Goal: Task Accomplishment & Management: Use online tool/utility

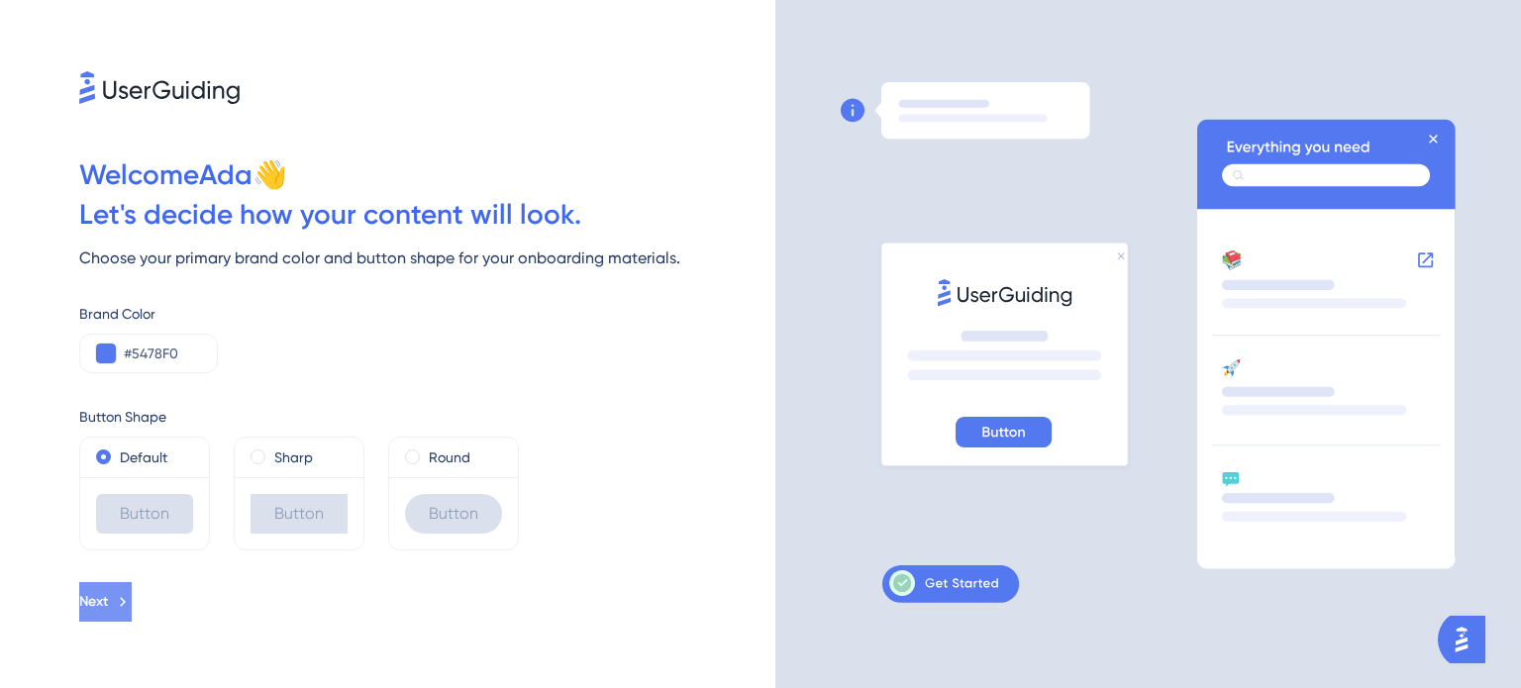
click at [132, 595] on icon at bounding box center [123, 602] width 18 height 18
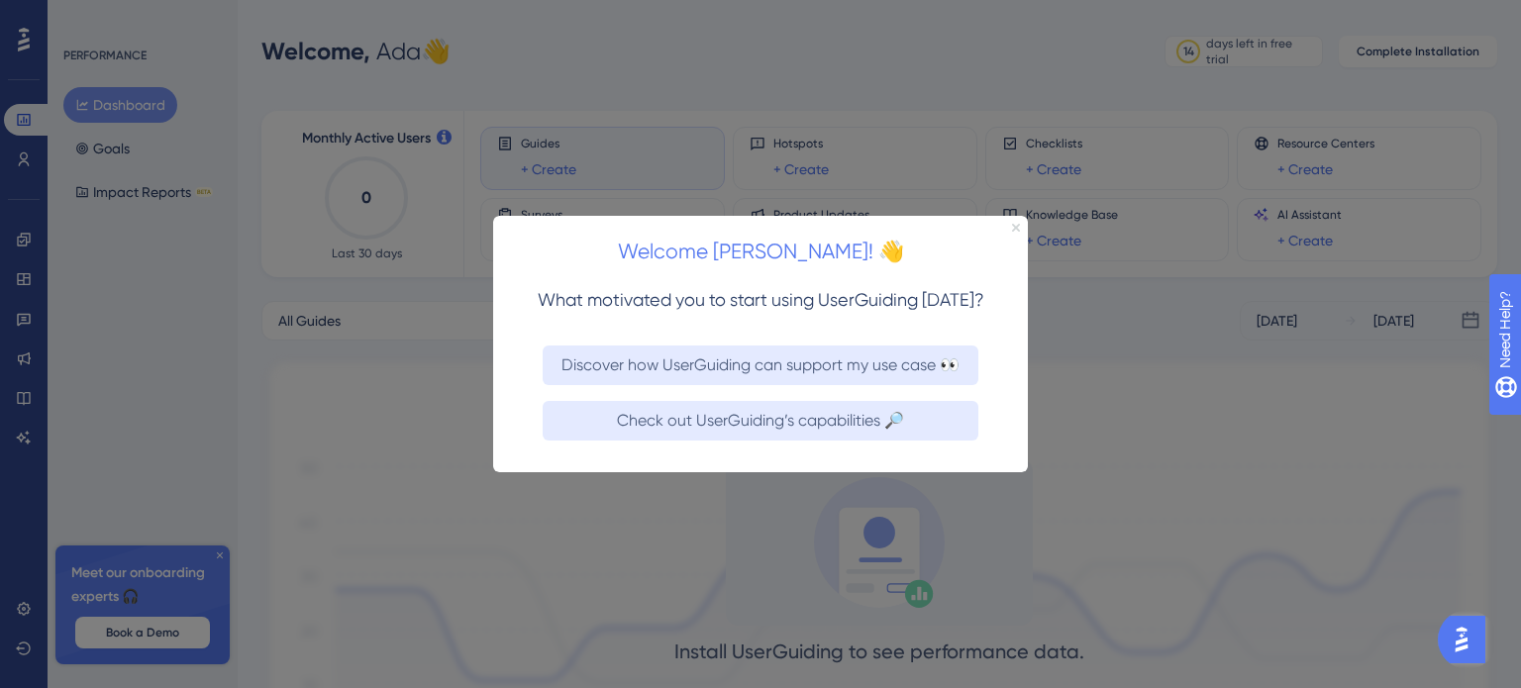
click at [1015, 224] on icon "Close Preview" at bounding box center [1016, 227] width 8 height 8
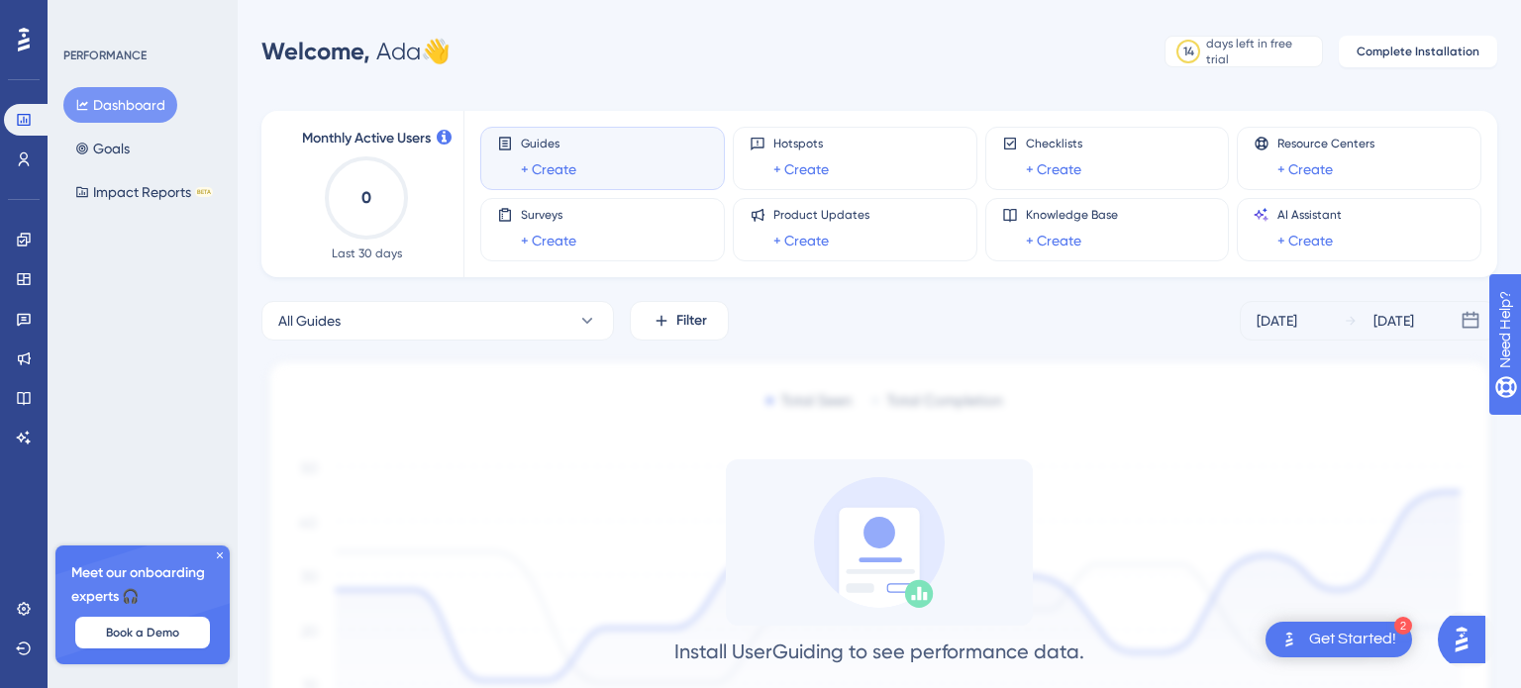
click at [1338, 636] on div "Get Started!" at bounding box center [1352, 640] width 87 height 22
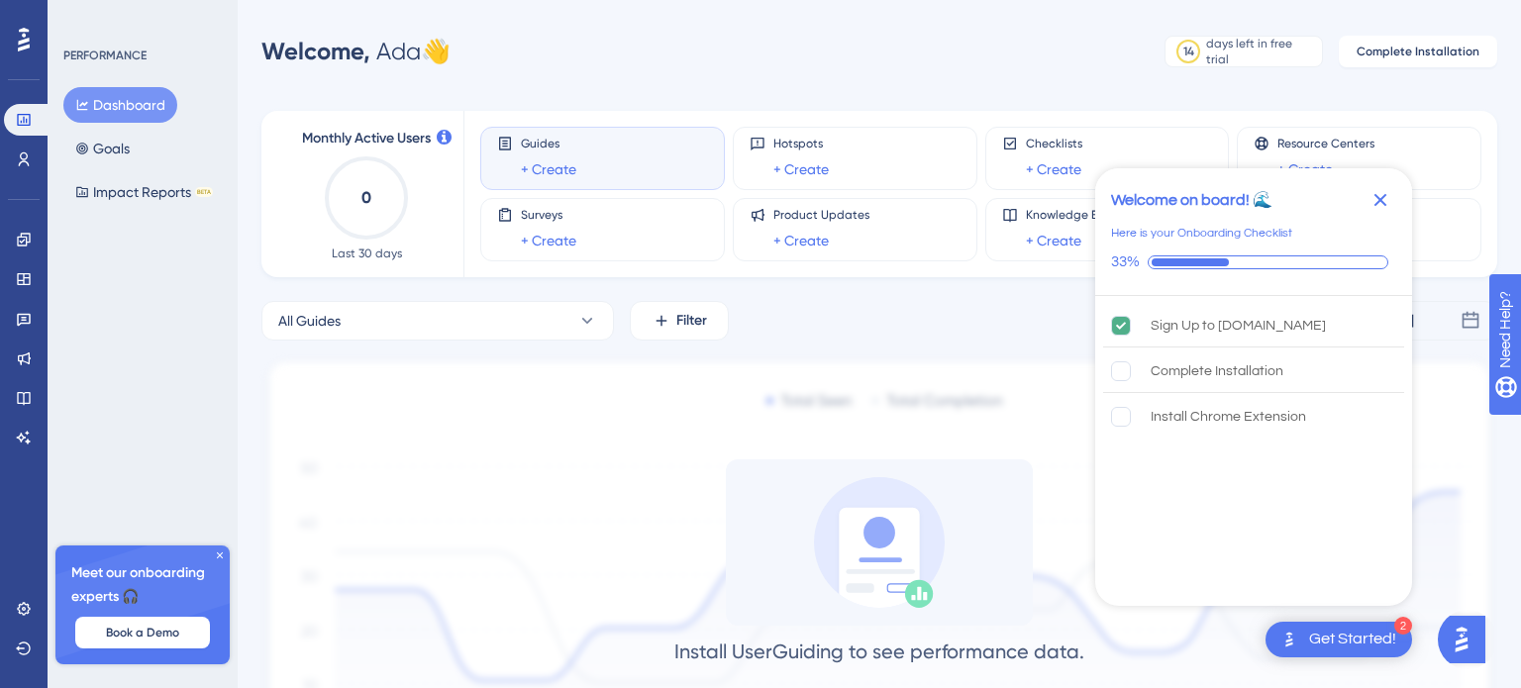
click at [1378, 197] on icon "Close Checklist" at bounding box center [1380, 200] width 13 height 13
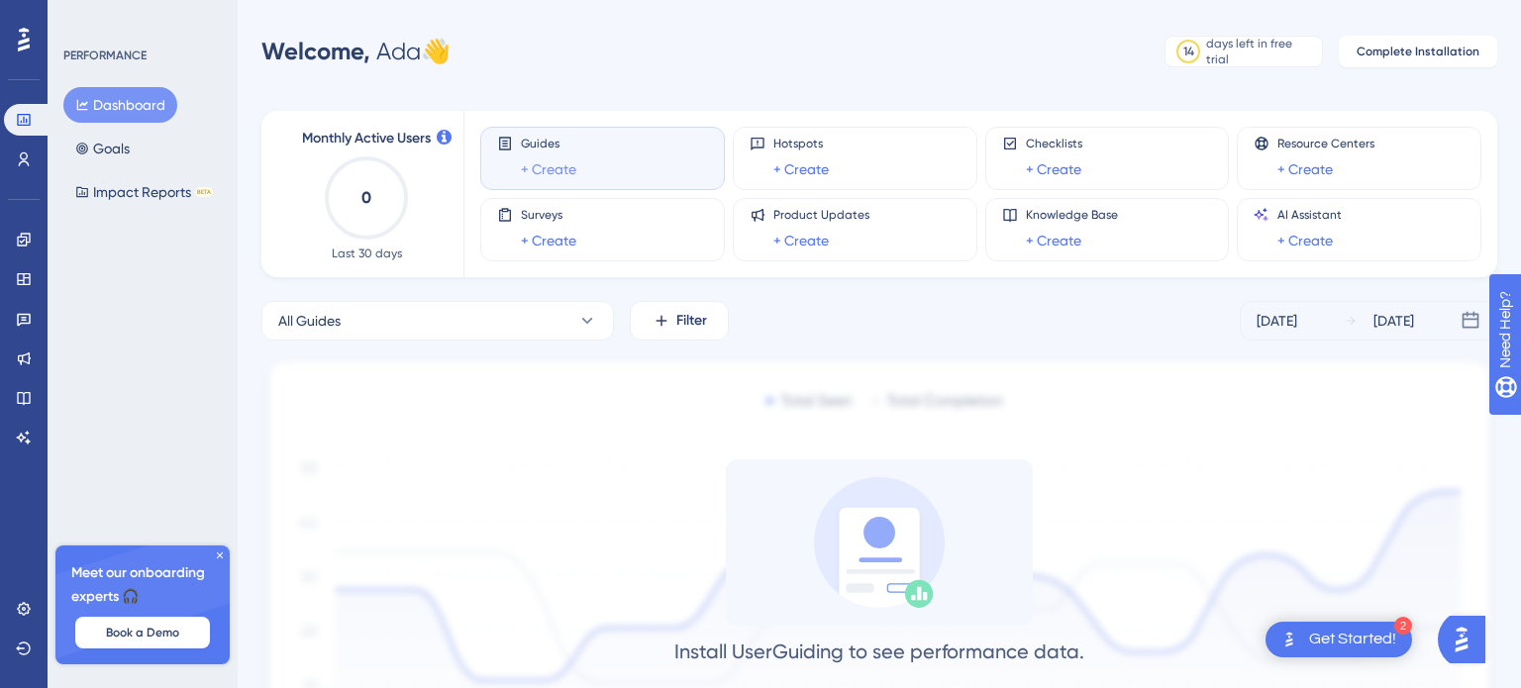
click at [549, 167] on link "+ Create" at bounding box center [548, 169] width 55 height 24
click at [530, 165] on link "+ Create" at bounding box center [548, 169] width 55 height 24
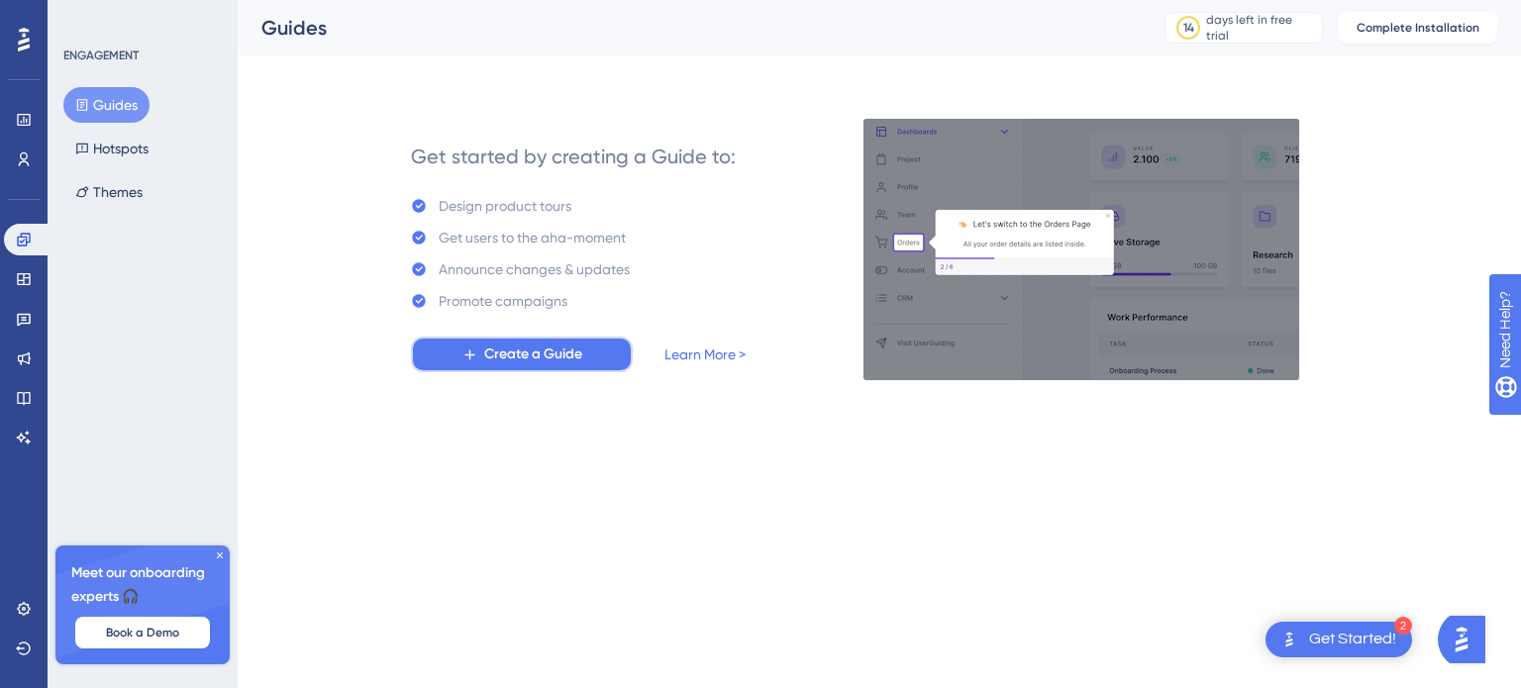
click at [510, 354] on span "Create a Guide" at bounding box center [533, 355] width 98 height 24
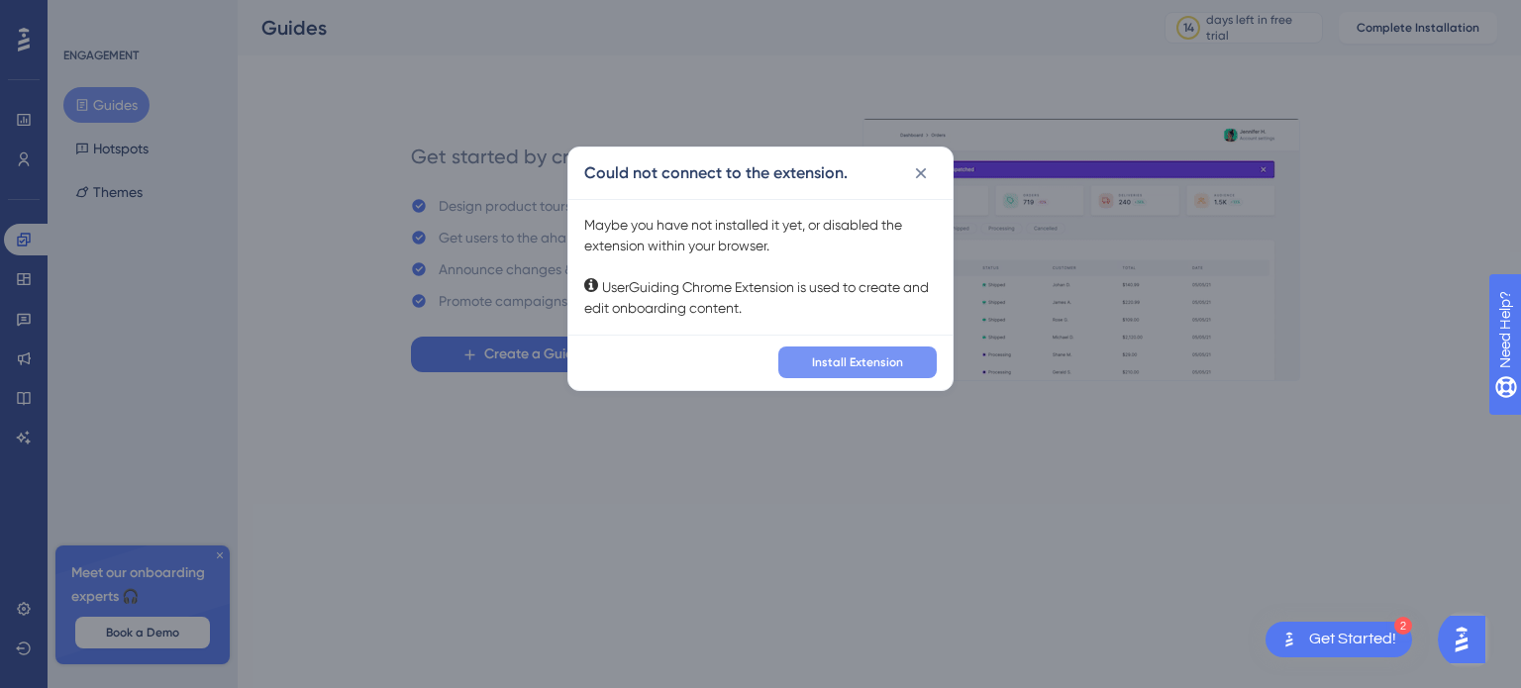
click at [858, 361] on span "Install Extension" at bounding box center [857, 362] width 91 height 16
